Goal: Check status: Check status

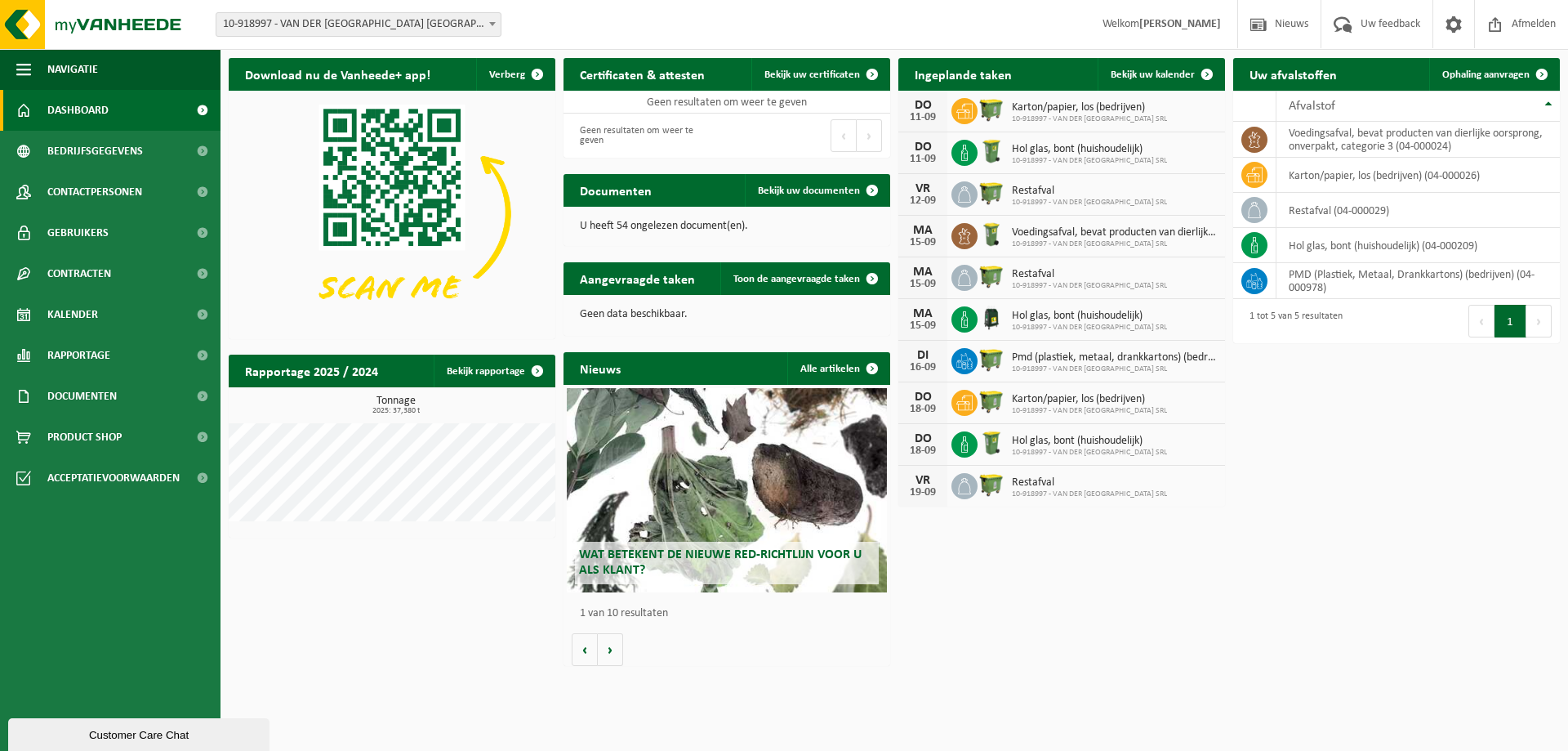
click at [122, 115] on link "Dashboard" at bounding box center [110, 110] width 220 height 41
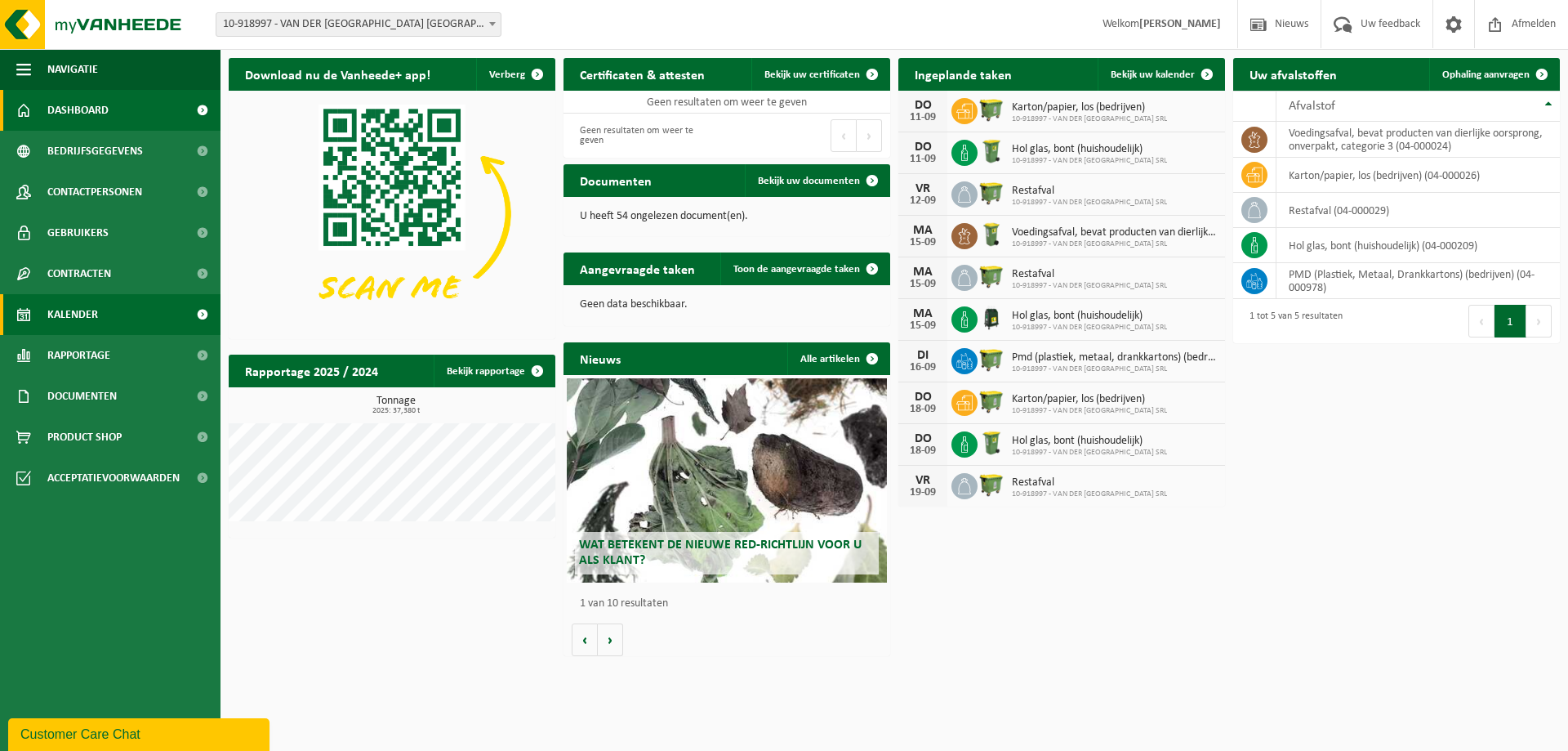
click at [121, 314] on link "Kalender" at bounding box center [110, 314] width 220 height 41
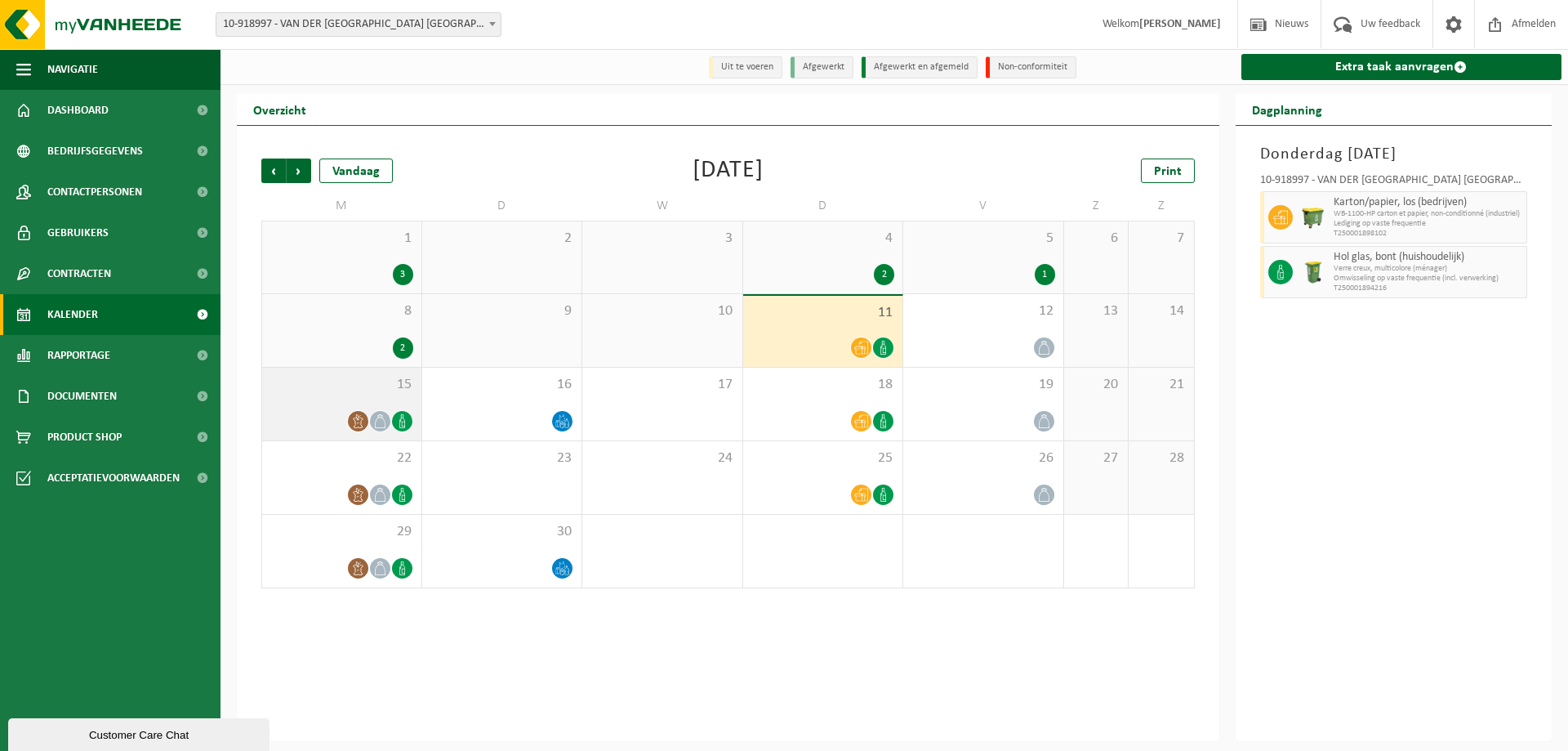
click at [376, 420] on icon at bounding box center [379, 420] width 10 height 14
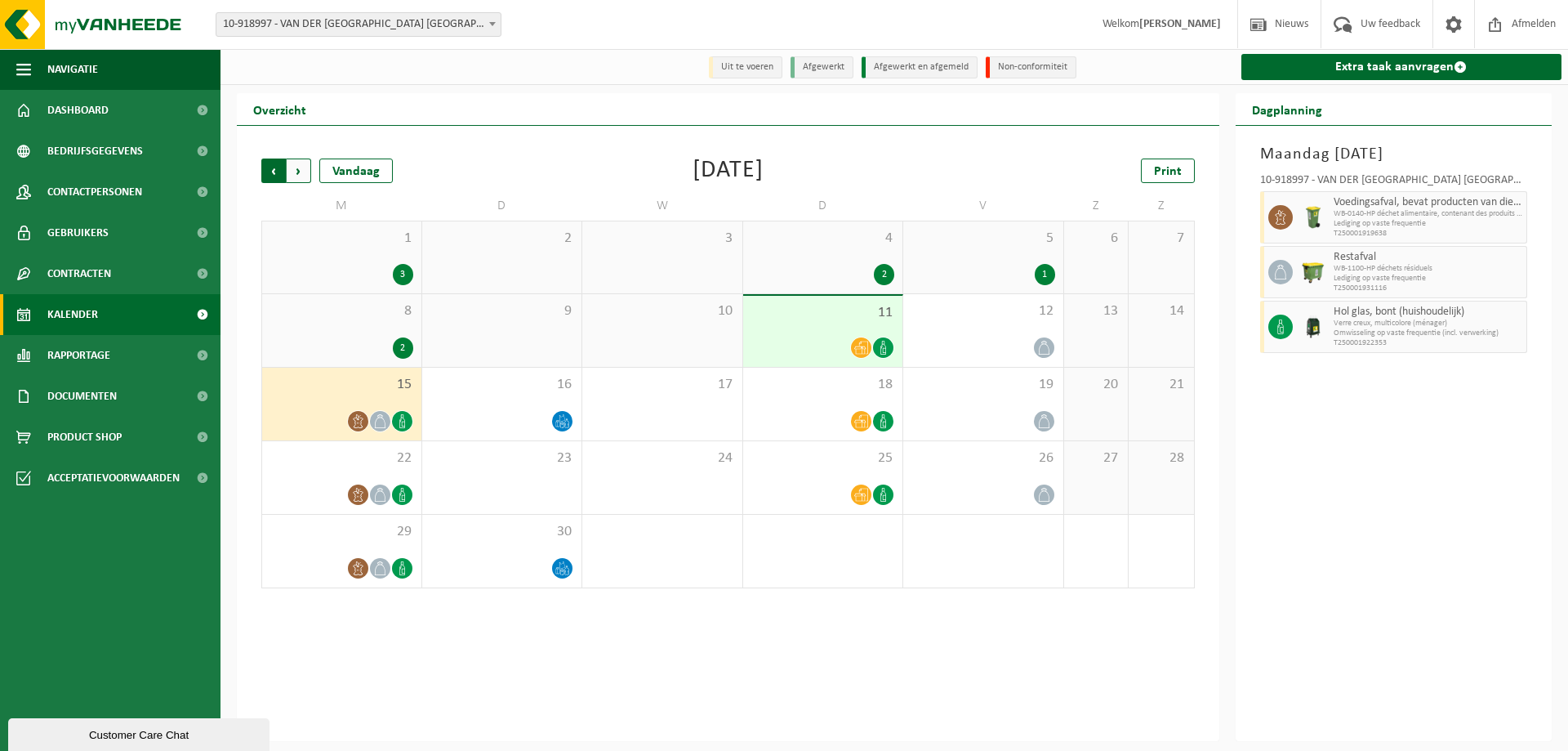
click at [295, 168] on span "Volgende" at bounding box center [299, 171] width 25 height 25
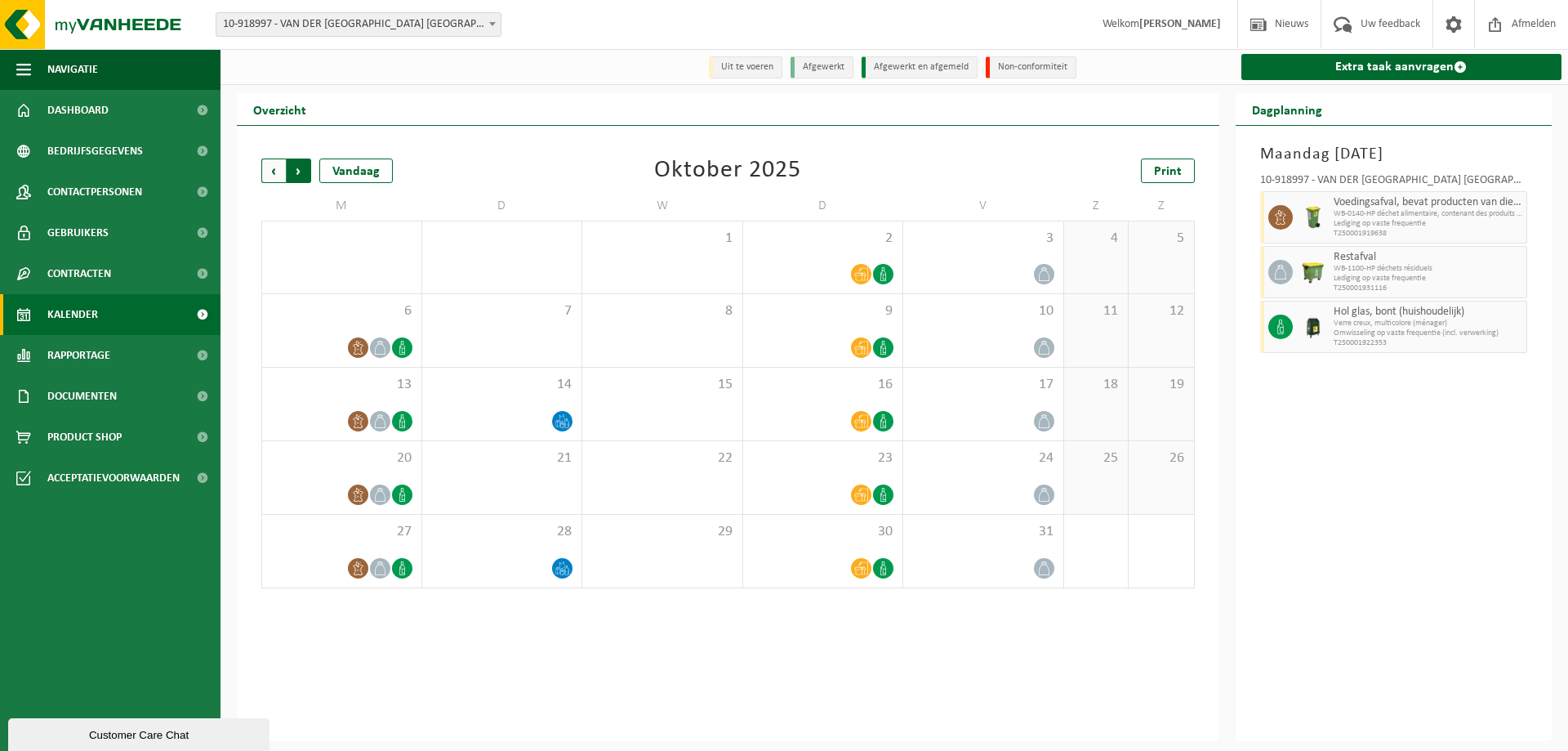
click at [275, 176] on span "Vorige" at bounding box center [274, 171] width 25 height 25
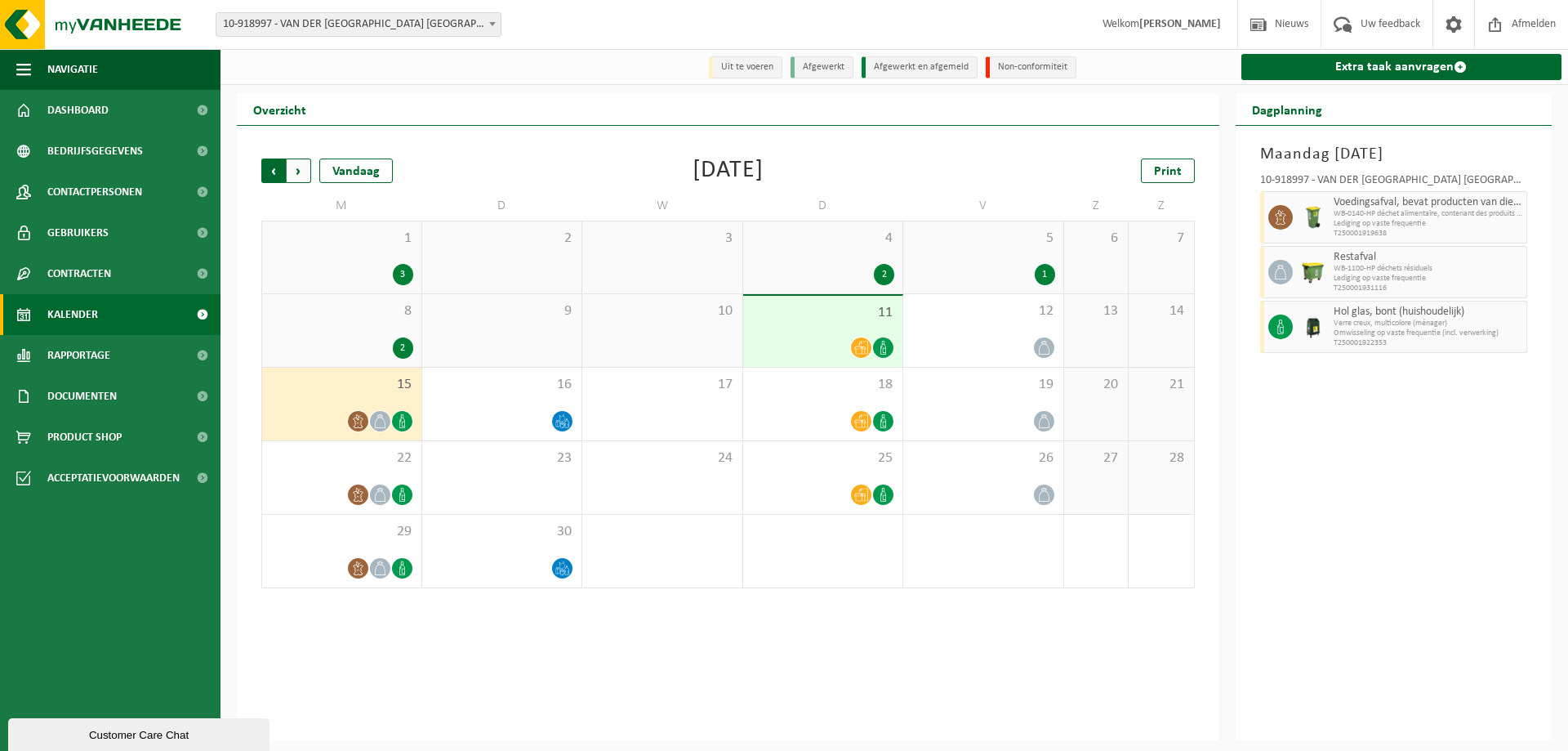
click at [306, 169] on span "Volgende" at bounding box center [299, 171] width 25 height 25
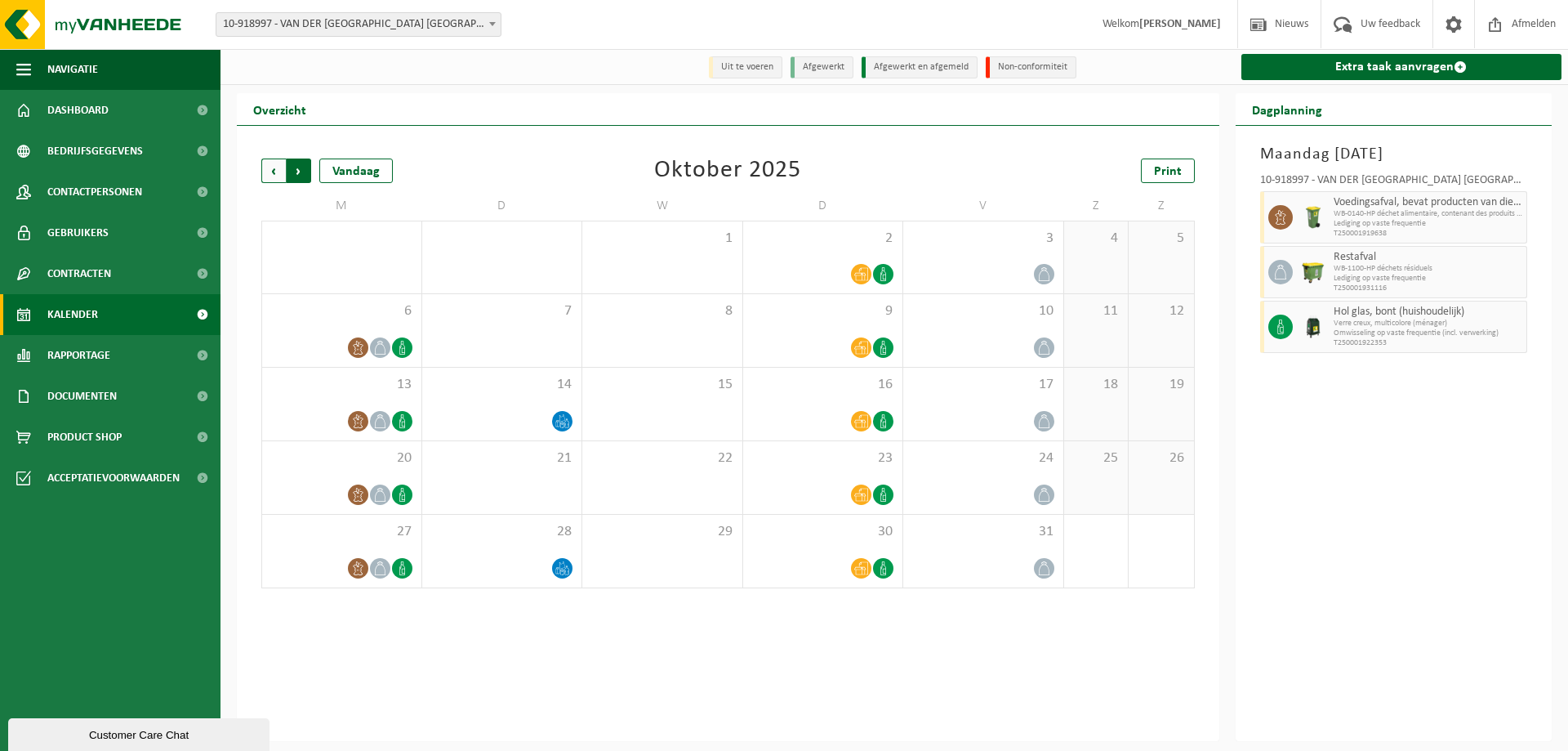
click at [271, 172] on span "Vorige" at bounding box center [274, 171] width 25 height 25
